Goal: Information Seeking & Learning: Learn about a topic

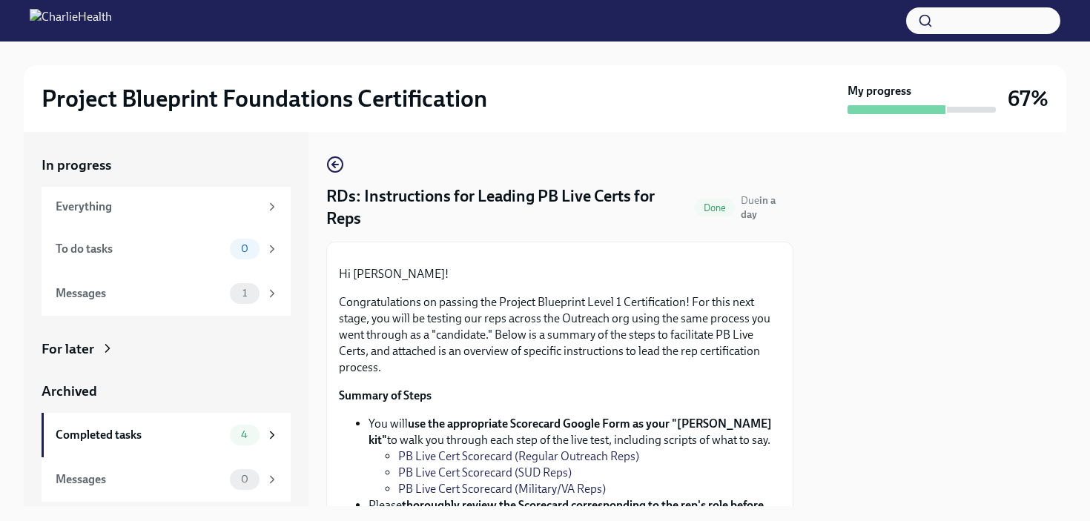
scroll to position [649, 0]
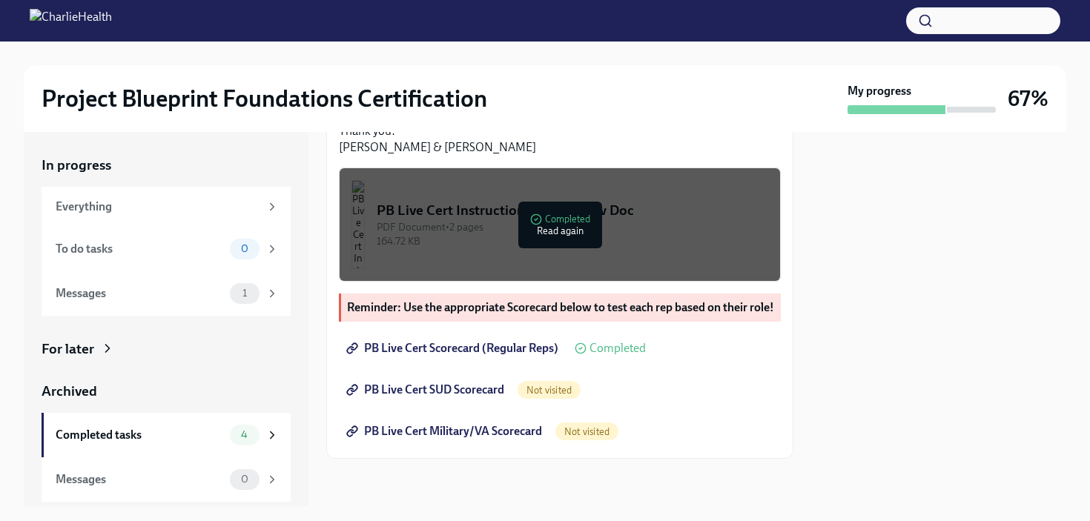
click at [420, 351] on span "PB Live Cert Scorecard (Regular Reps)" at bounding box center [453, 348] width 209 height 15
click at [124, 245] on div "To do tasks" at bounding box center [140, 249] width 168 height 16
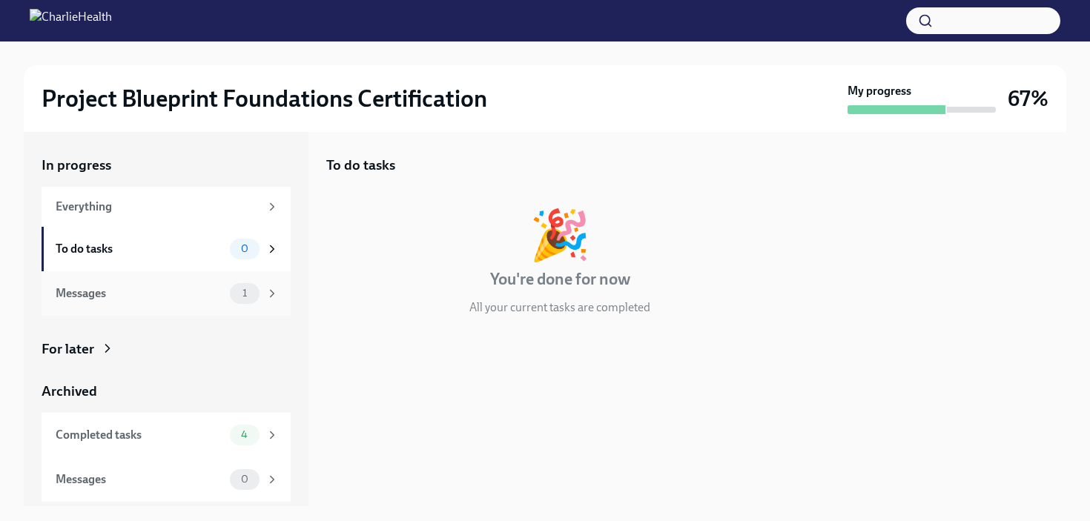
click at [139, 292] on div "Messages" at bounding box center [140, 293] width 168 height 16
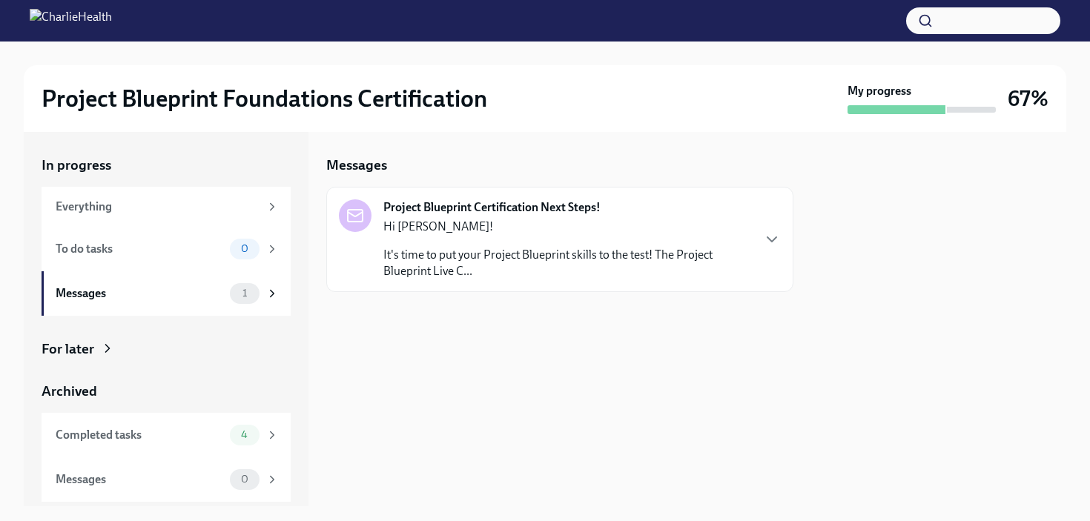
click at [757, 242] on div "Project Blueprint Certification Next Steps! Hi [PERSON_NAME]! It's time to put …" at bounding box center [560, 239] width 442 height 80
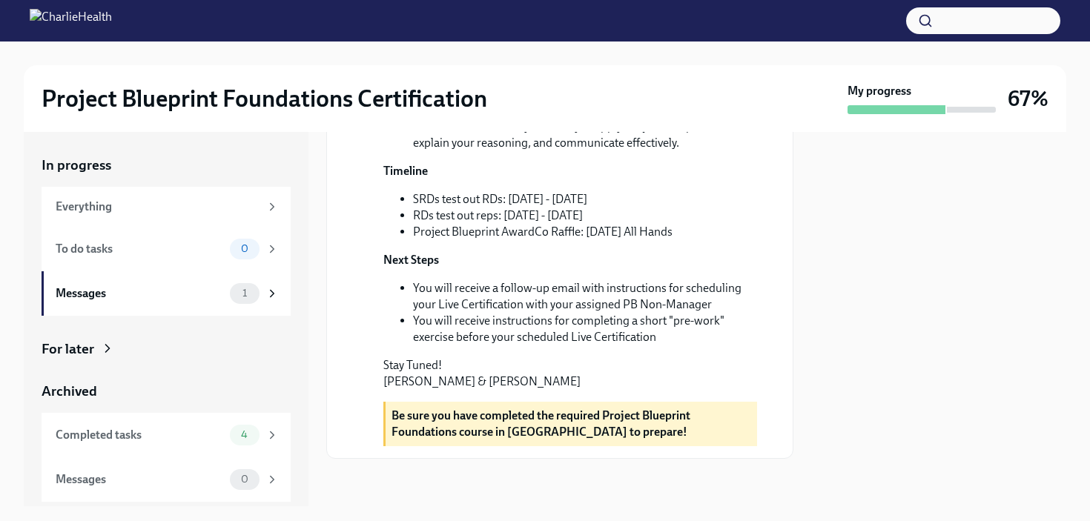
scroll to position [476, 0]
click at [165, 437] on div "Completed tasks" at bounding box center [140, 435] width 168 height 16
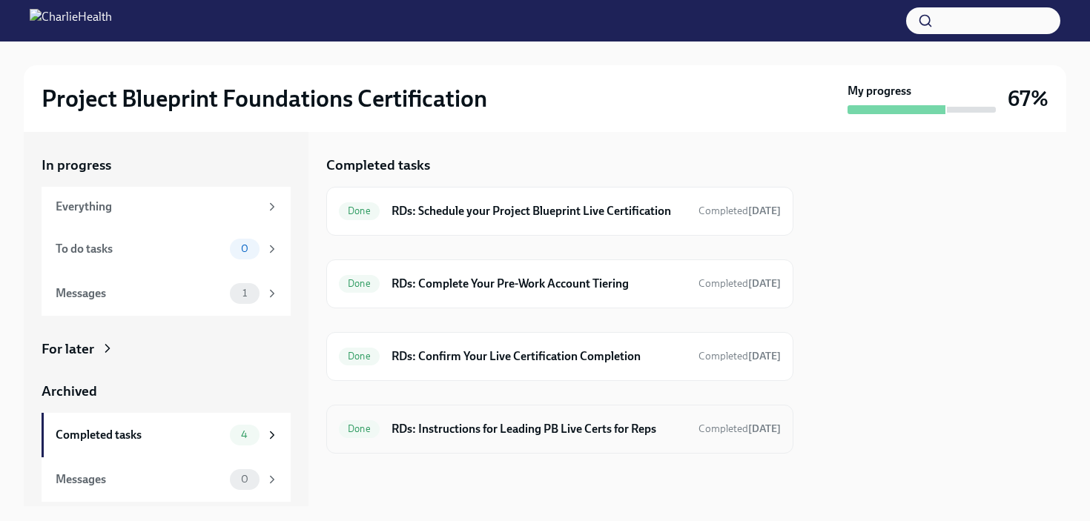
click at [576, 428] on h6 "RDs: Instructions for Leading PB Live Certs for Reps" at bounding box center [538, 429] width 295 height 16
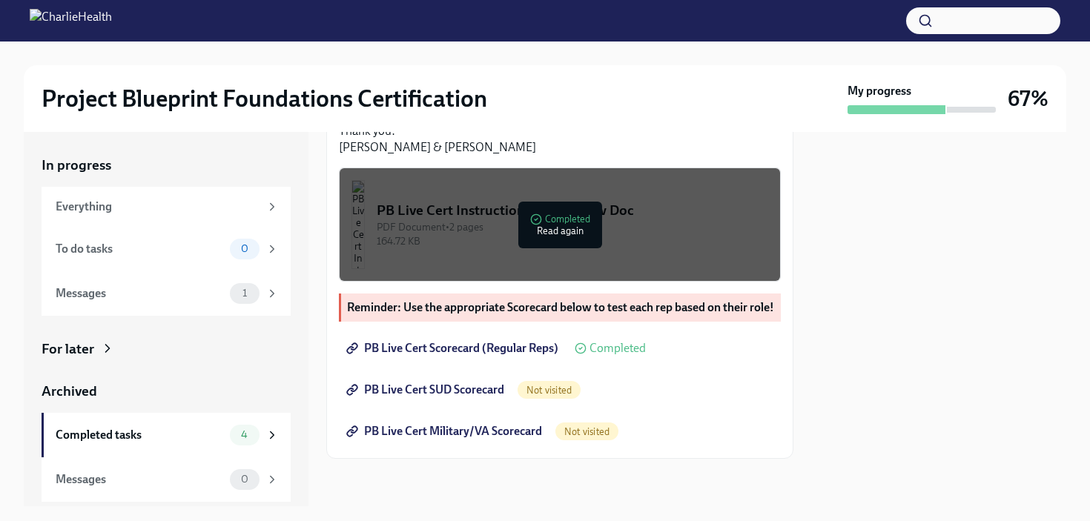
scroll to position [649, 0]
click at [101, 351] on icon at bounding box center [107, 348] width 15 height 15
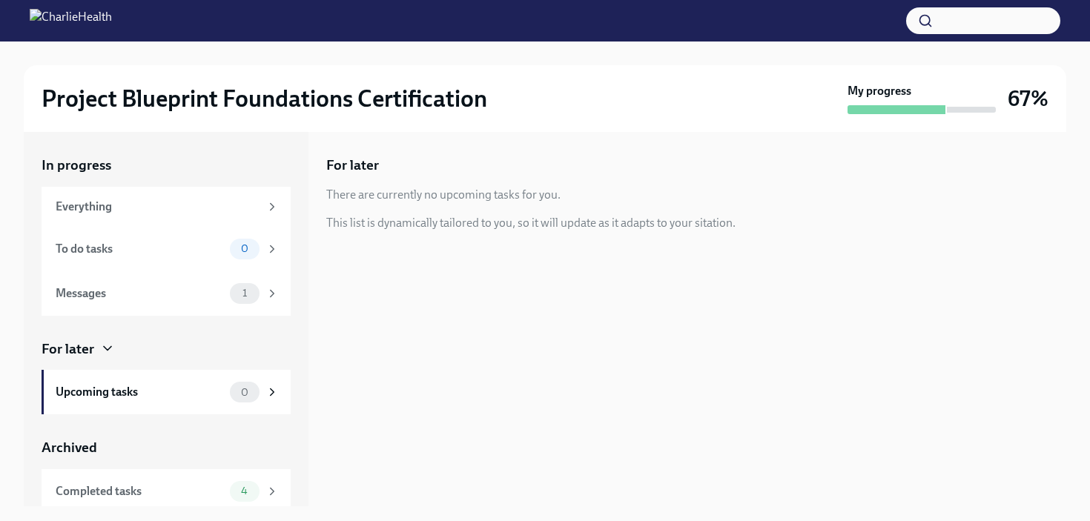
click at [101, 351] on icon at bounding box center [107, 348] width 15 height 15
